Goal: Navigation & Orientation: Find specific page/section

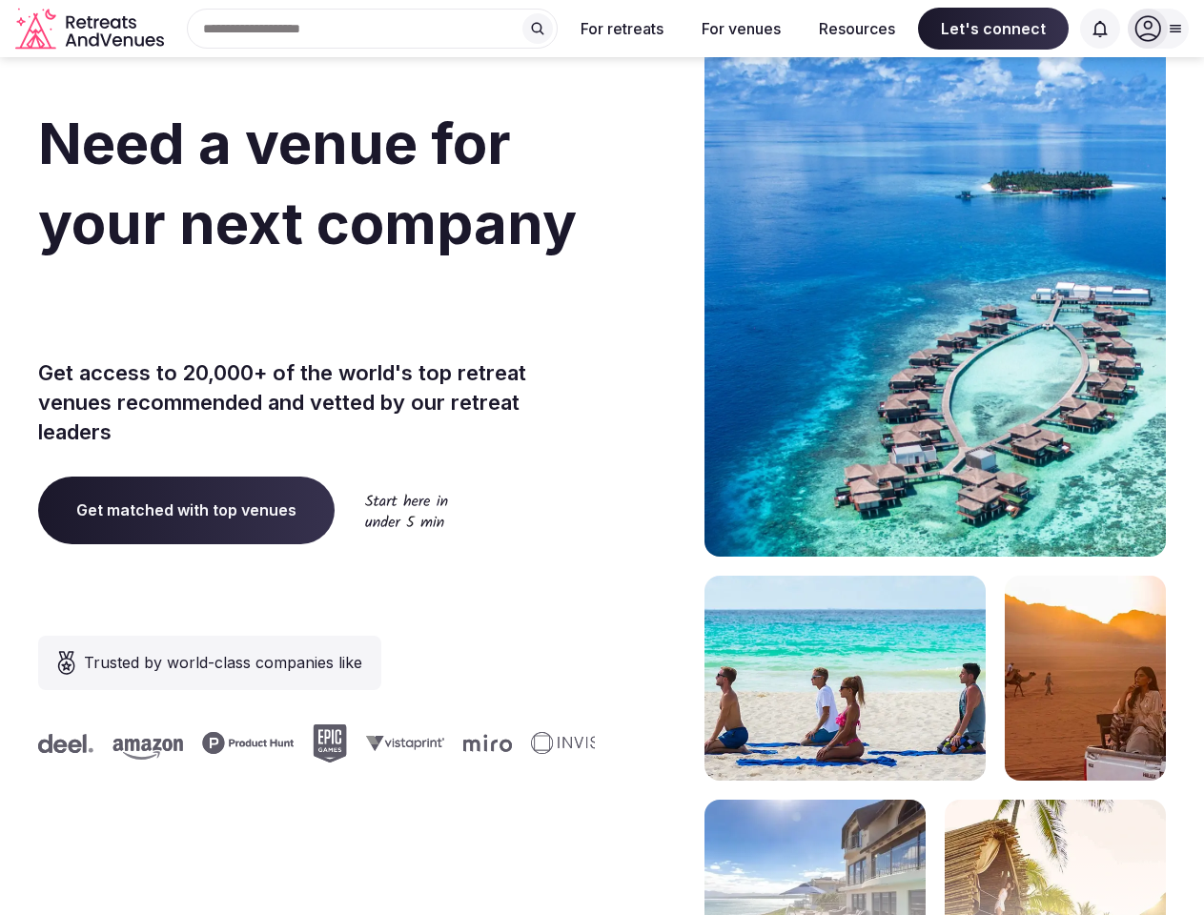
click at [602, 458] on div "Need a venue for your next company incentive trip? Get access to 20,000+ of the…" at bounding box center [602, 570] width 1128 height 1149
click at [373, 29] on div "Search Popular Destinations [GEOGRAPHIC_DATA], [GEOGRAPHIC_DATA] [GEOGRAPHIC_DA…" at bounding box center [365, 29] width 386 height 40
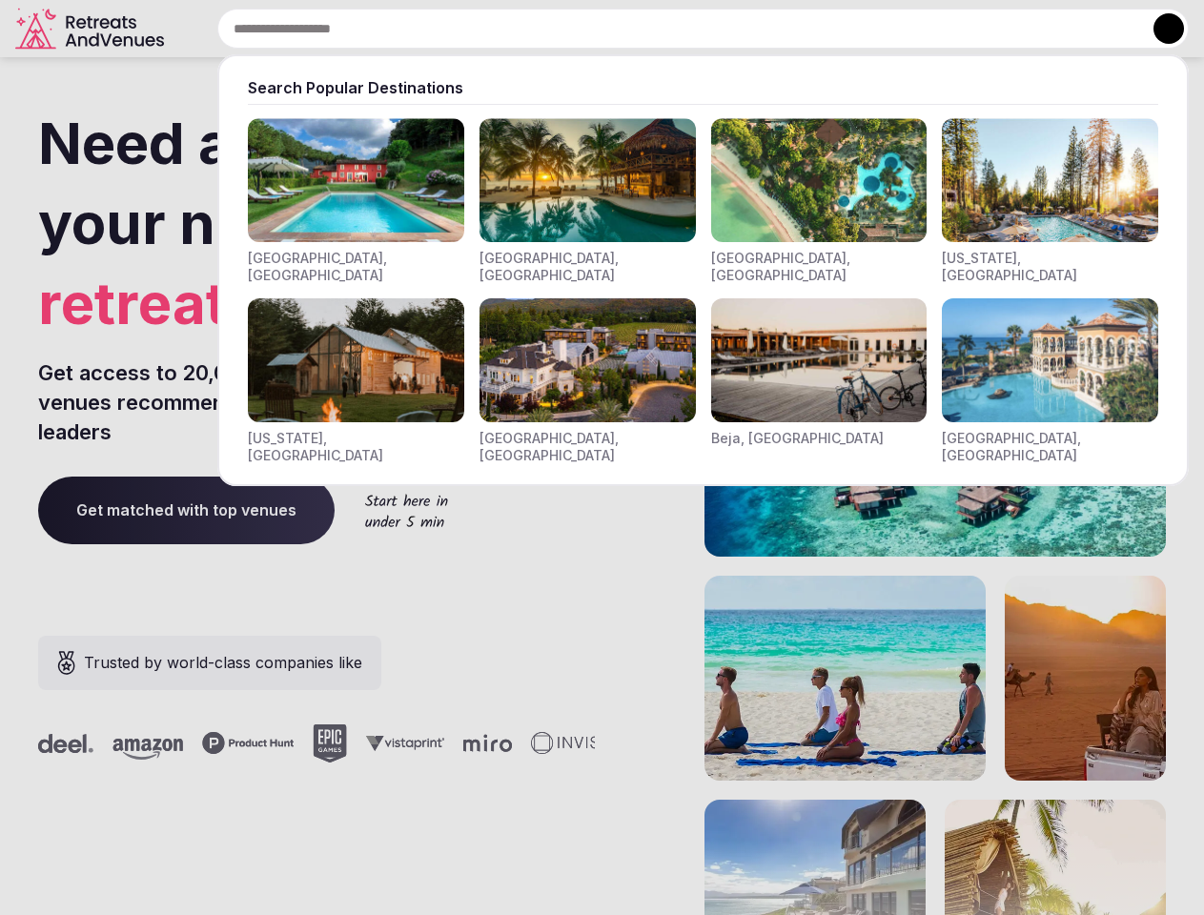
click at [538, 29] on input "text" at bounding box center [703, 29] width 972 height 40
click at [623, 29] on input "text" at bounding box center [703, 29] width 972 height 40
click at [741, 29] on input "text" at bounding box center [703, 29] width 972 height 40
click at [857, 29] on input "text" at bounding box center [703, 29] width 972 height 40
click at [994, 29] on input "text" at bounding box center [703, 29] width 972 height 40
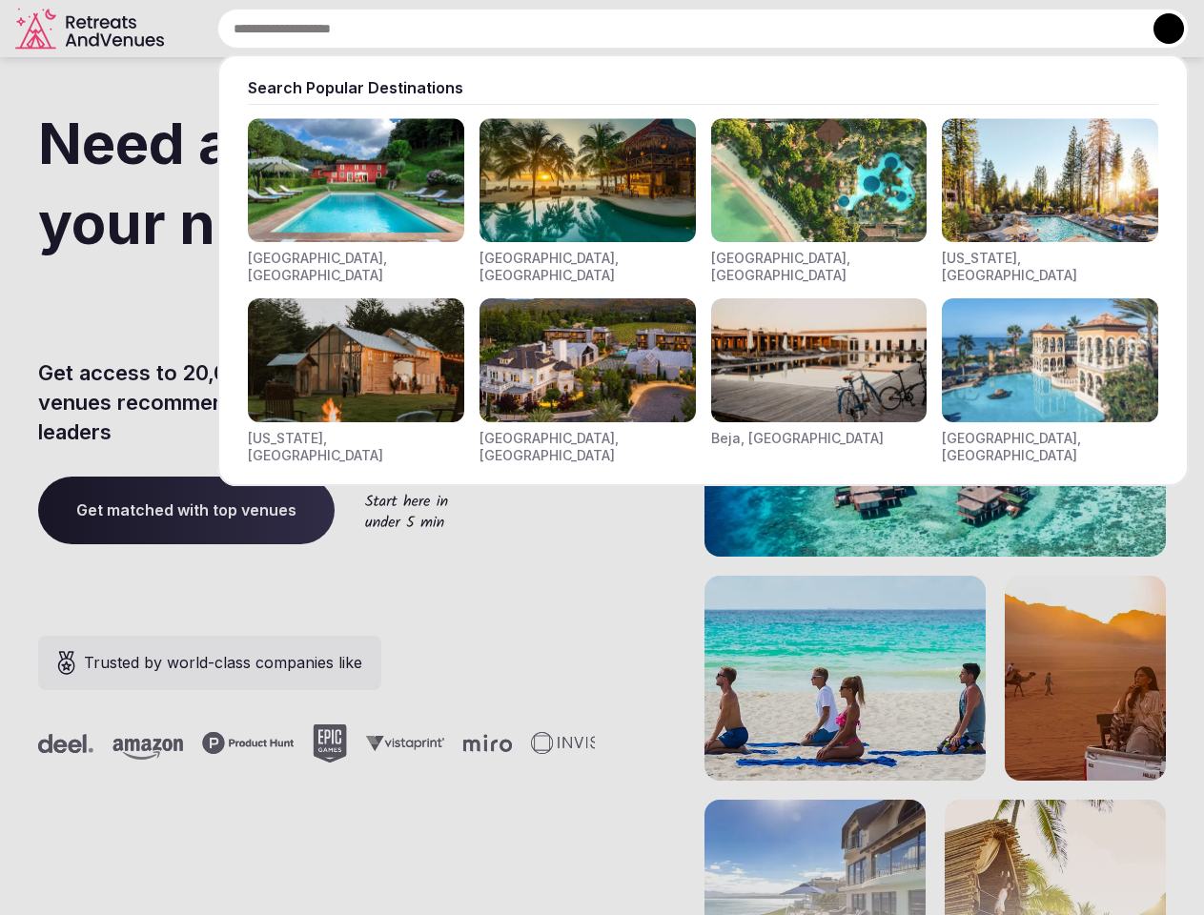
click at [1100, 29] on input "text" at bounding box center [703, 29] width 972 height 40
click at [1159, 29] on button at bounding box center [1169, 28] width 31 height 31
